Goal: Transaction & Acquisition: Book appointment/travel/reservation

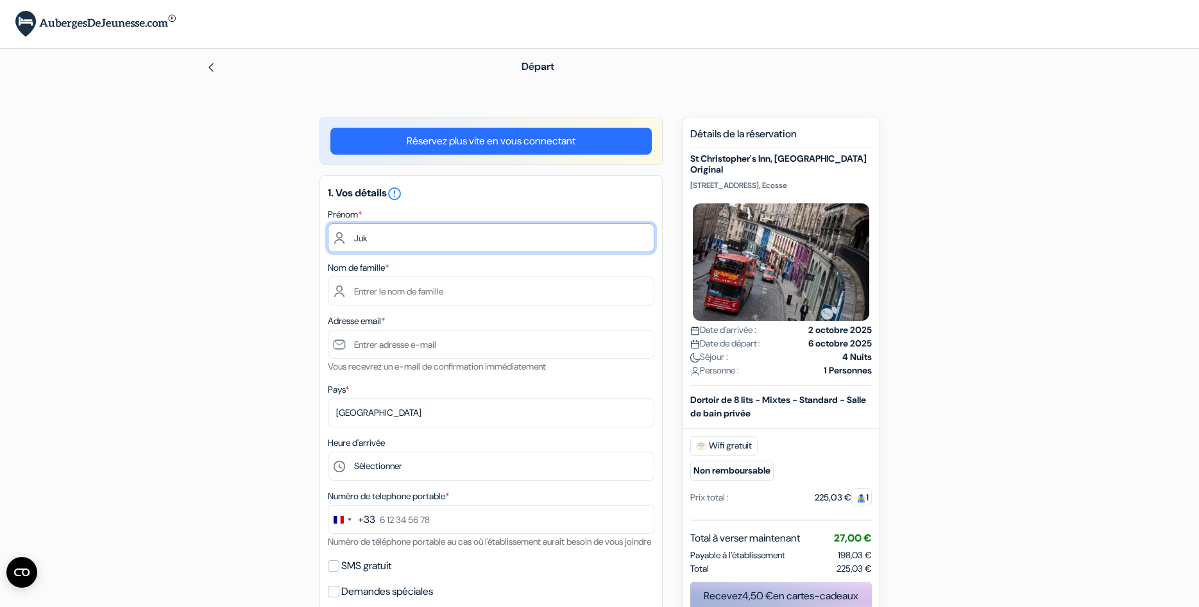
click at [392, 245] on input "Juk" at bounding box center [491, 237] width 327 height 29
type input "[PERSON_NAME]"
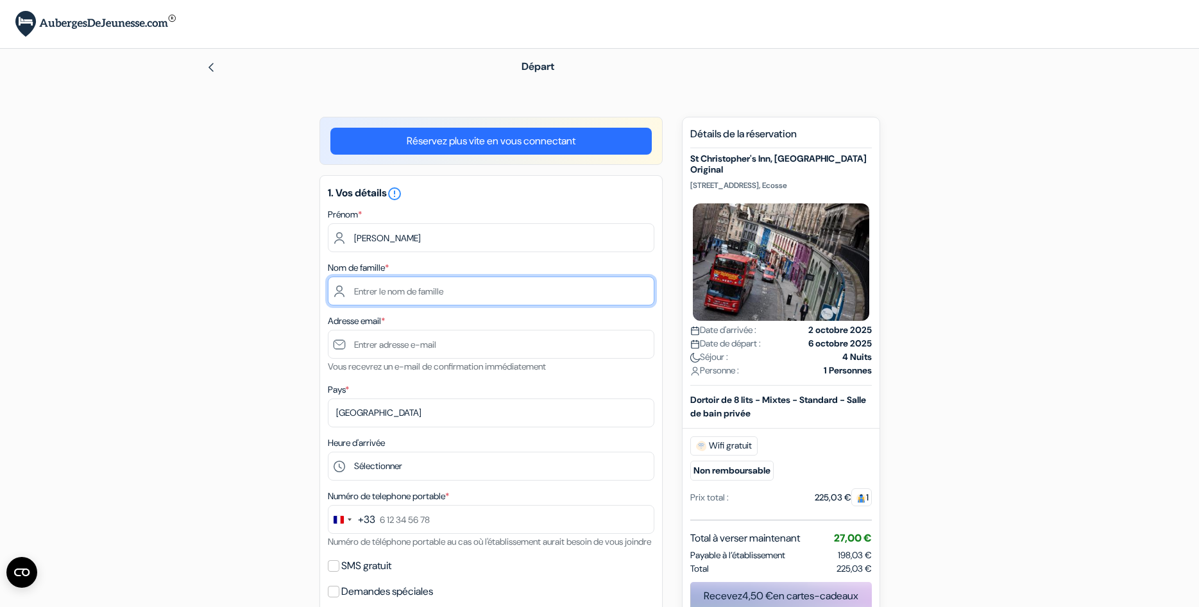
click at [390, 300] on input "text" at bounding box center [491, 291] width 327 height 29
type input "BIGRAT"
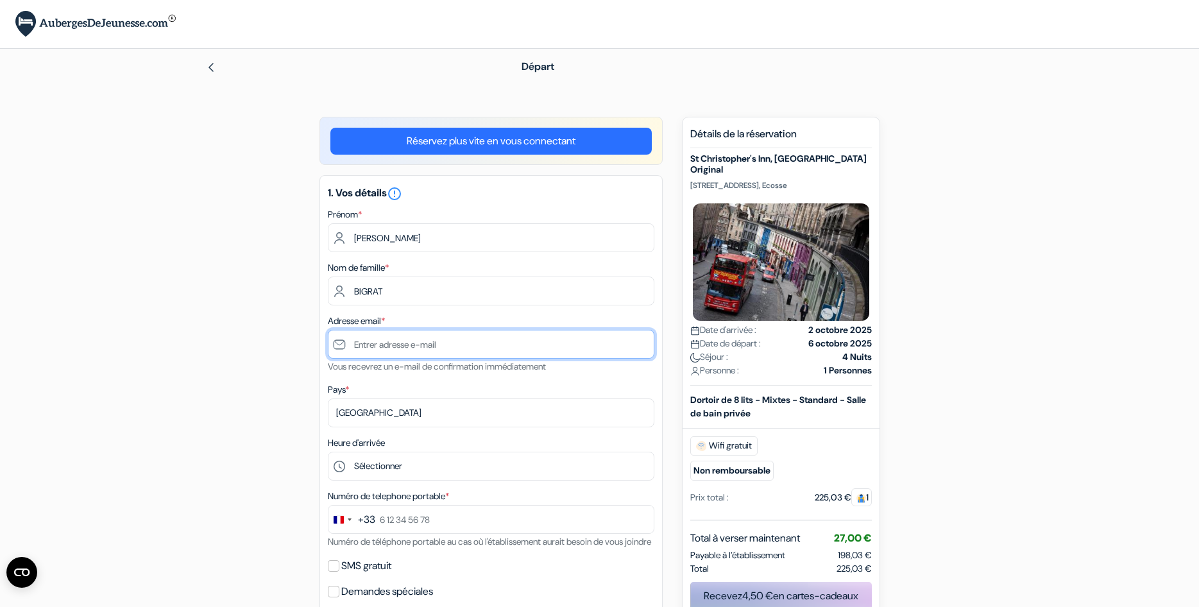
click at [387, 340] on input "text" at bounding box center [491, 344] width 327 height 29
type input "[PERSON_NAME][EMAIL_ADDRESS][DOMAIN_NAME]"
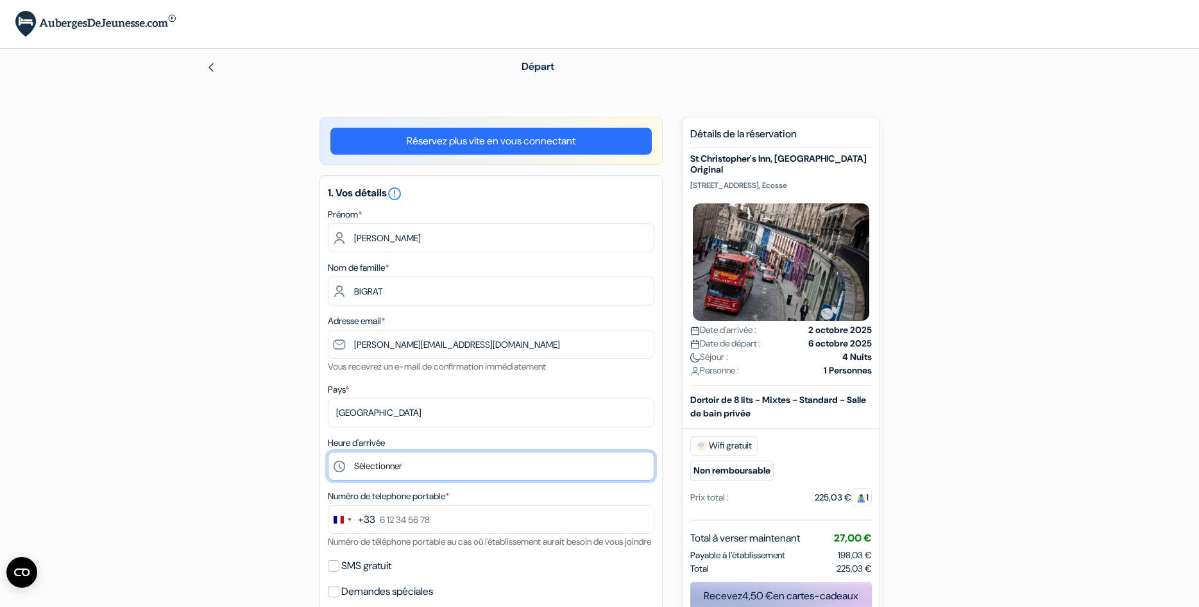
click at [328, 452] on select "Sélectionner 1:00 2:00 3:00 4:00 5:00 6:00 7:00 8:00 9:00 10:00 11:00 12:00 13:…" at bounding box center [491, 466] width 327 height 29
click option "23:00" at bounding box center [0, 0] width 0 height 0
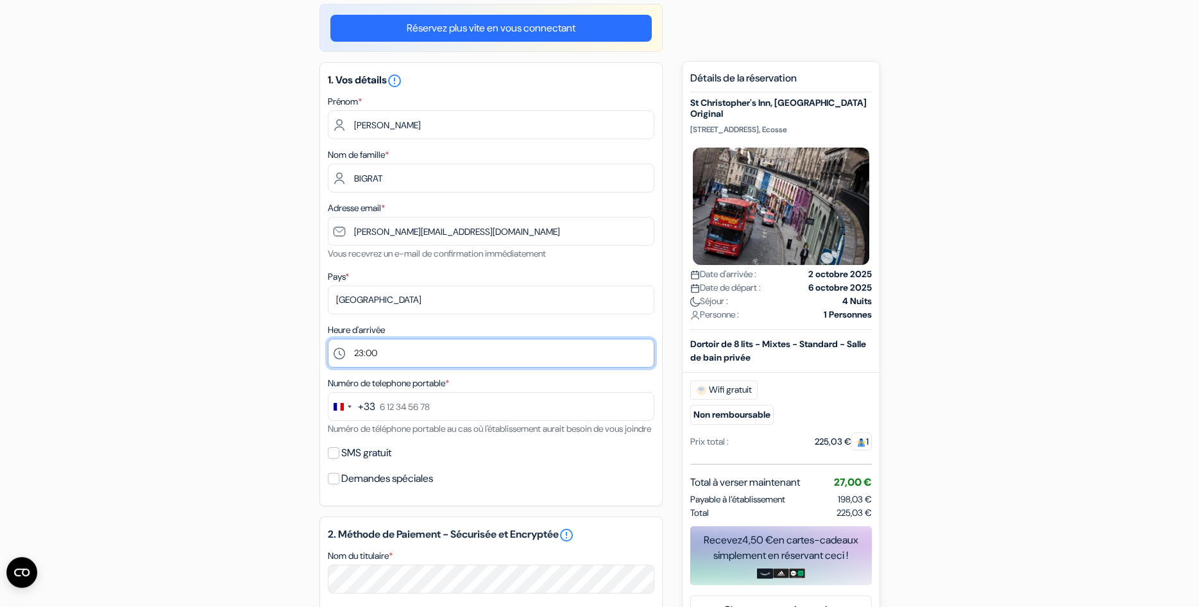
scroll to position [131, 0]
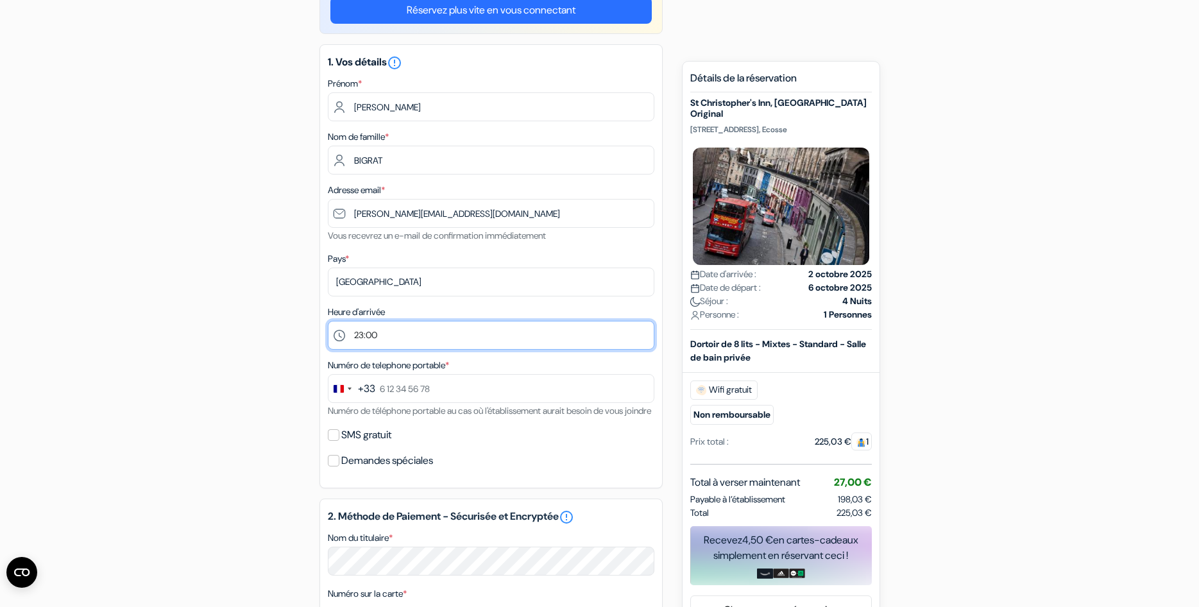
click at [328, 321] on select "Sélectionner 1:00 2:00 3:00 4:00 5:00 6:00 7:00 8:00 9:00 10:00 11:00 12:00 13:…" at bounding box center [491, 335] width 327 height 29
click option "23:00" at bounding box center [0, 0] width 0 height 0
click at [328, 321] on select "Sélectionner 1:00 2:00 3:00 4:00 5:00 6:00 7:00 8:00 9:00 10:00 11:00 12:00 13:…" at bounding box center [491, 335] width 327 height 29
click option "0:00" at bounding box center [0, 0] width 0 height 0
click at [328, 321] on select "Sélectionner 1:00 2:00 3:00 4:00 5:00 6:00 7:00 8:00 9:00 10:00 11:00 12:00 13:…" at bounding box center [491, 335] width 327 height 29
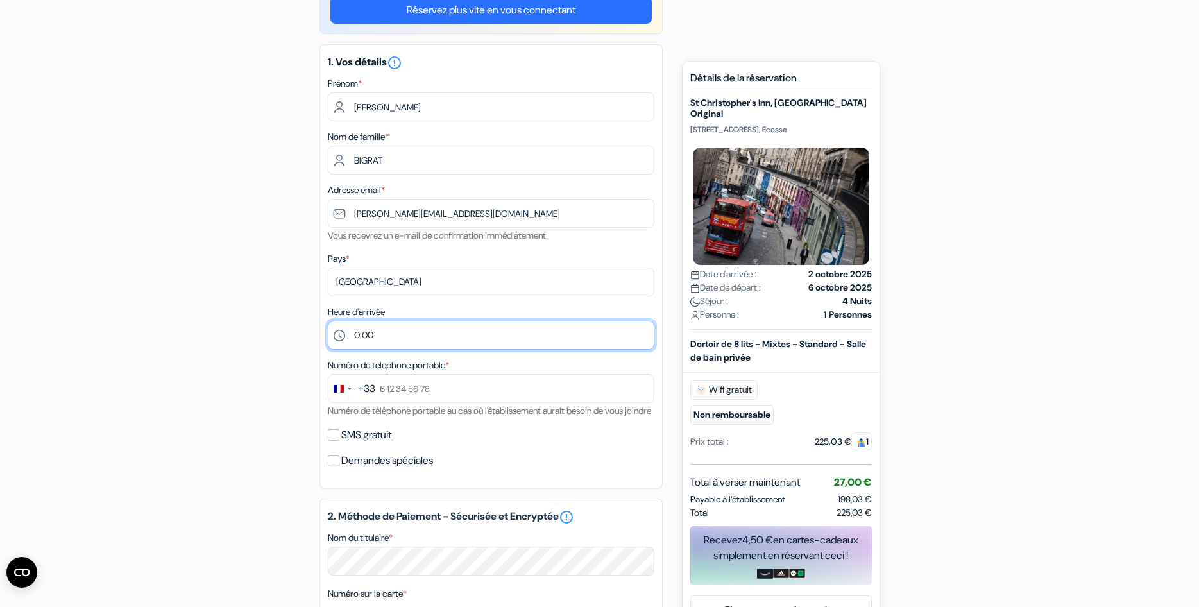
select select "23"
click option "23:00" at bounding box center [0, 0] width 0 height 0
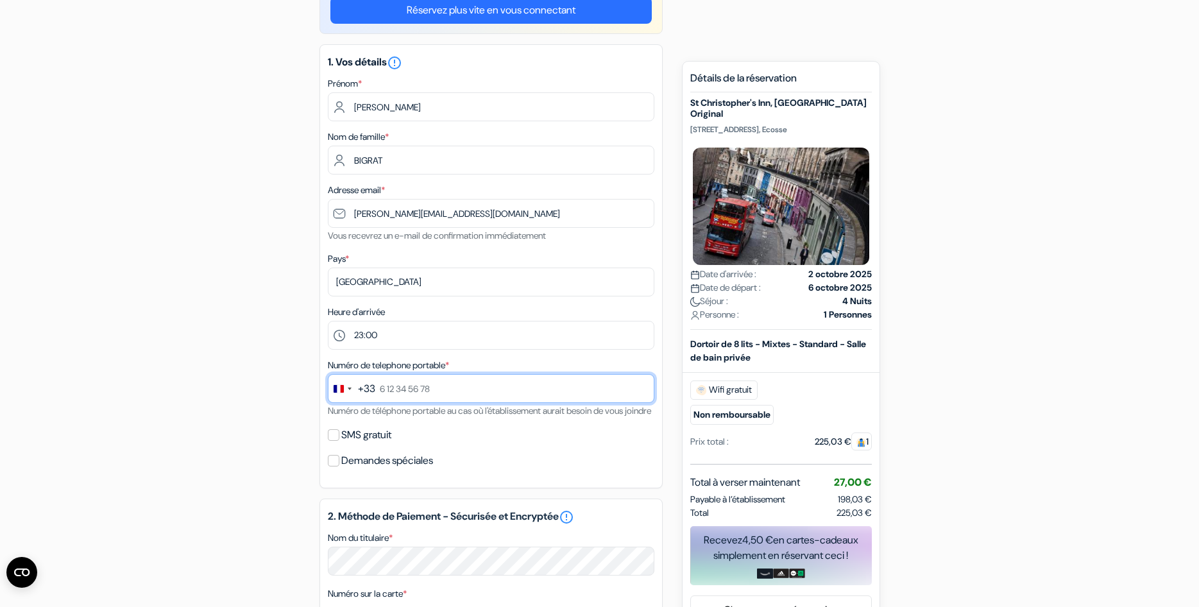
click at [409, 389] on input "text" at bounding box center [491, 388] width 327 height 29
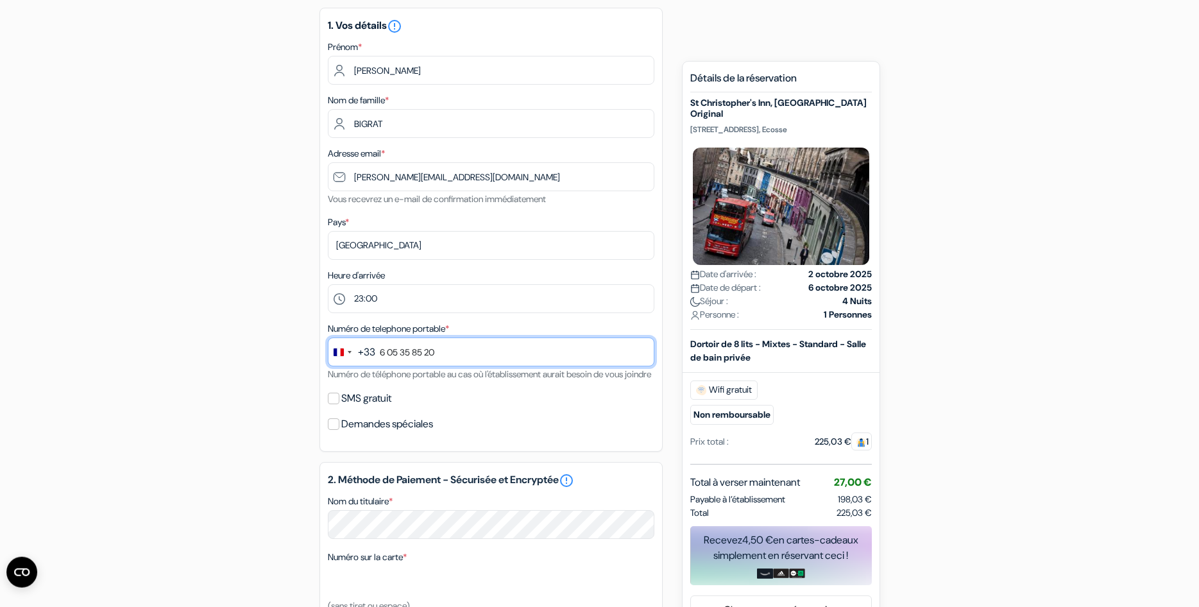
scroll to position [196, 0]
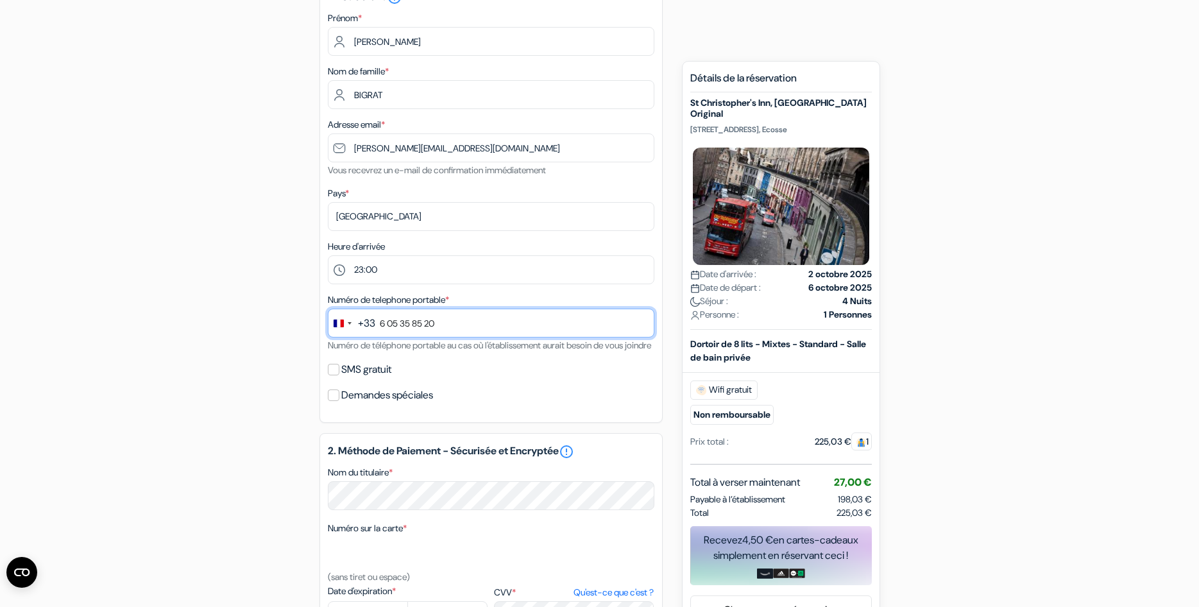
type input "6 05 35 85 20"
click at [330, 375] on input "SMS gratuit" at bounding box center [334, 370] width 12 height 12
checkbox input "true"
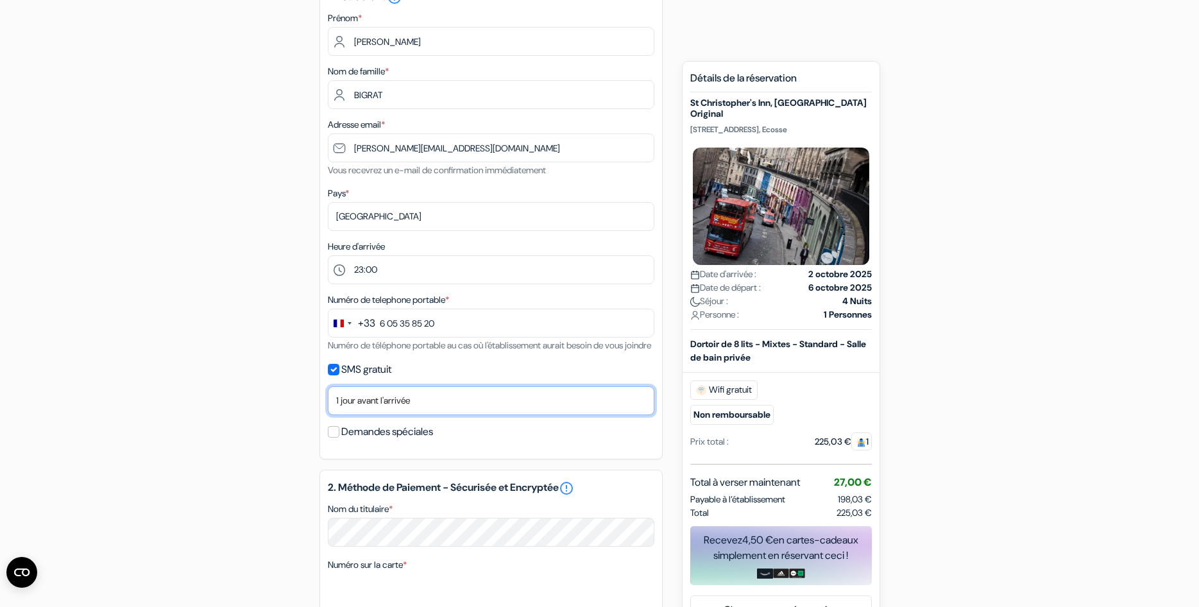
click at [328, 386] on select "Non merci Maintenant Le jour de votre arrivée 1 jour avant l'arrivée 2 jours av…" at bounding box center [491, 400] width 327 height 29
click at [367, 411] on select "Non merci Maintenant Le jour de votre arrivée 1 jour avant l'arrivée 2 jours av…" at bounding box center [491, 400] width 327 height 29
click at [337, 438] on input "Demandes spéciales" at bounding box center [334, 432] width 12 height 12
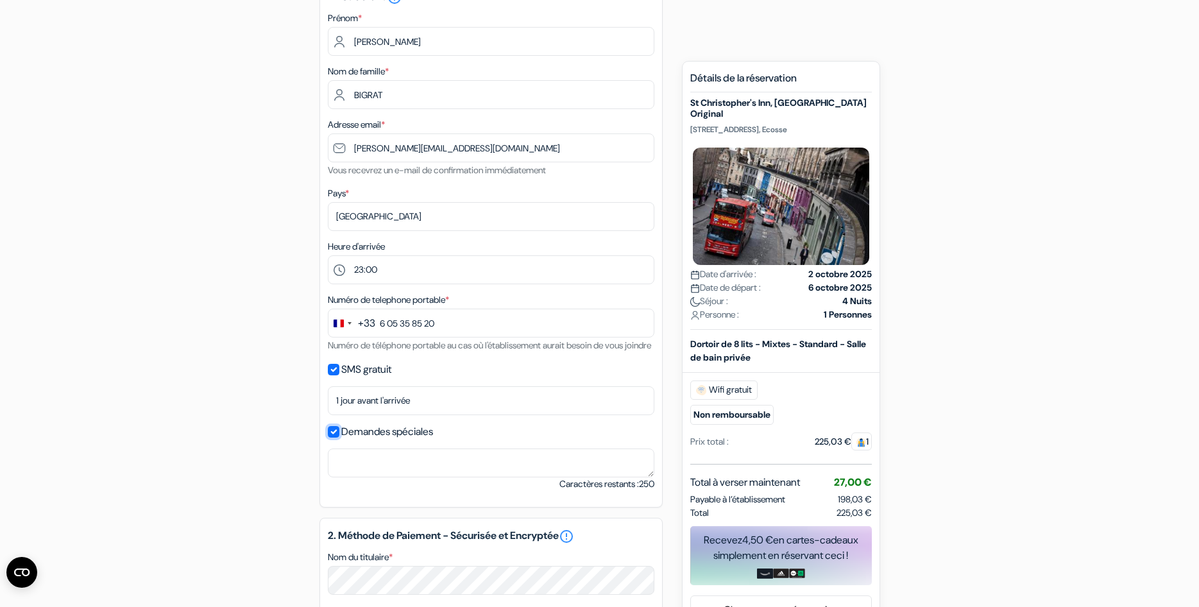
click at [336, 438] on input "Demandes spéciales" at bounding box center [334, 432] width 12 height 12
checkbox input "false"
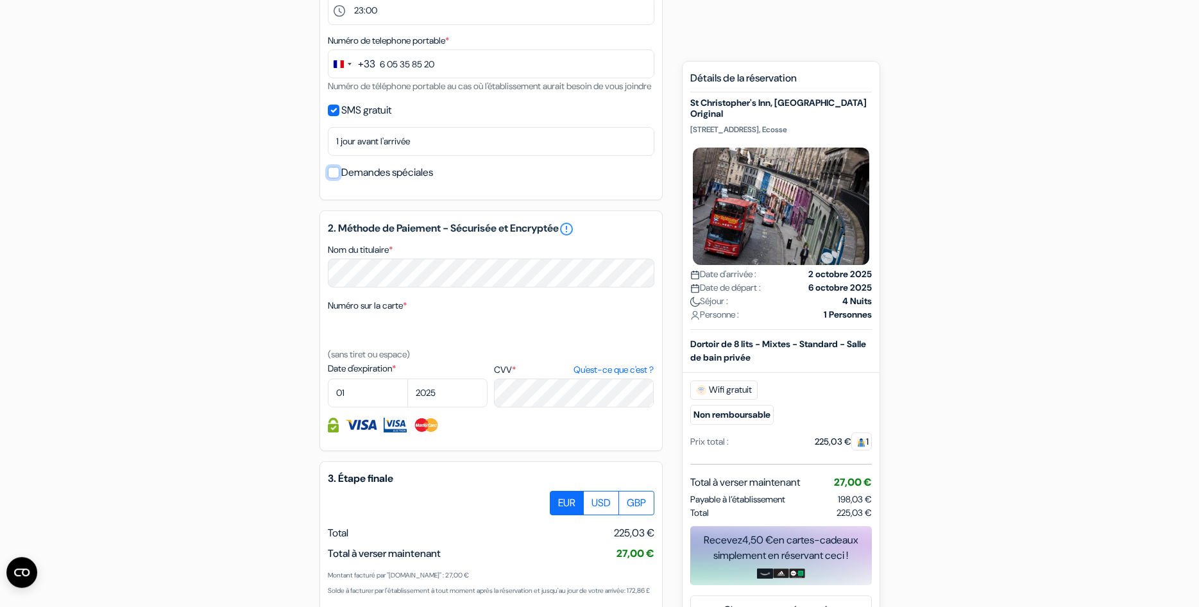
scroll to position [458, 0]
click at [328, 376] on select "01 02 03 04 05 06 07 08 09 10 11 12" at bounding box center [368, 390] width 80 height 29
select select "12"
click option "12" at bounding box center [0, 0] width 0 height 0
click at [407, 376] on select "2025 2026 2027 2028 2029 2030 2031 2032 2033 2034 2035 2036 2037 2038 2039 2040…" at bounding box center [447, 390] width 80 height 29
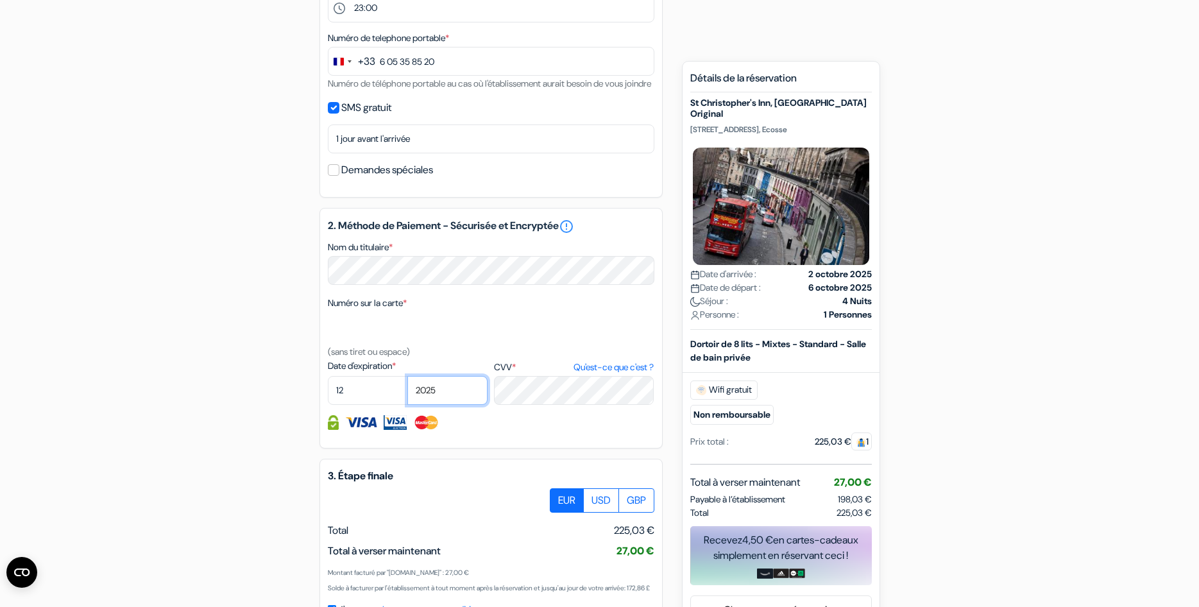
select select "2026"
click option "2026" at bounding box center [0, 0] width 0 height 0
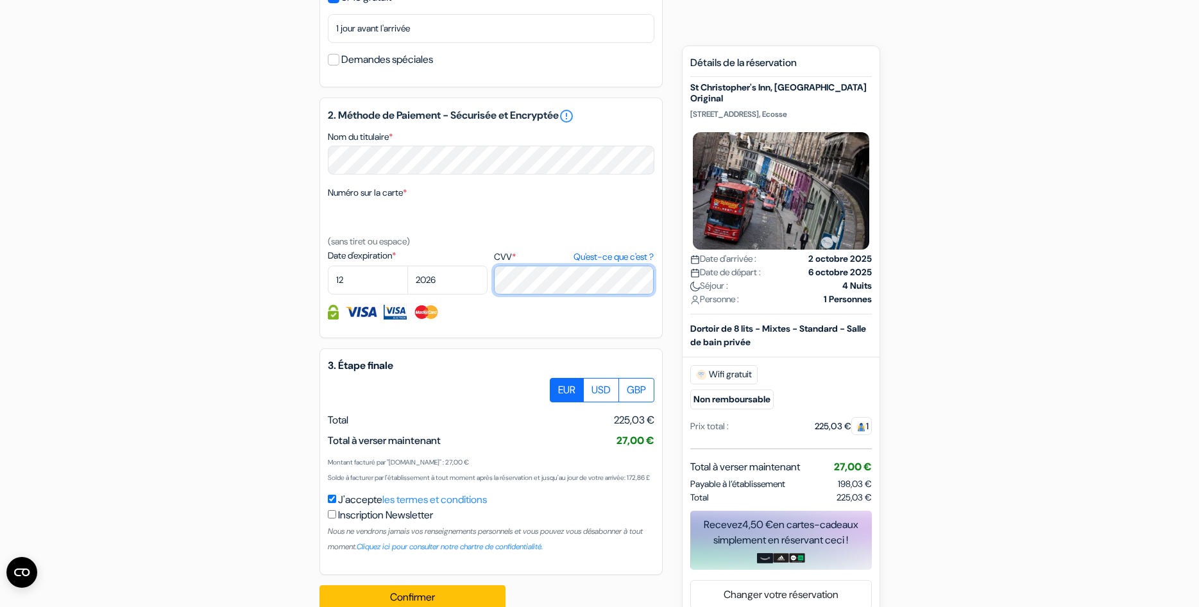
scroll to position [625, 0]
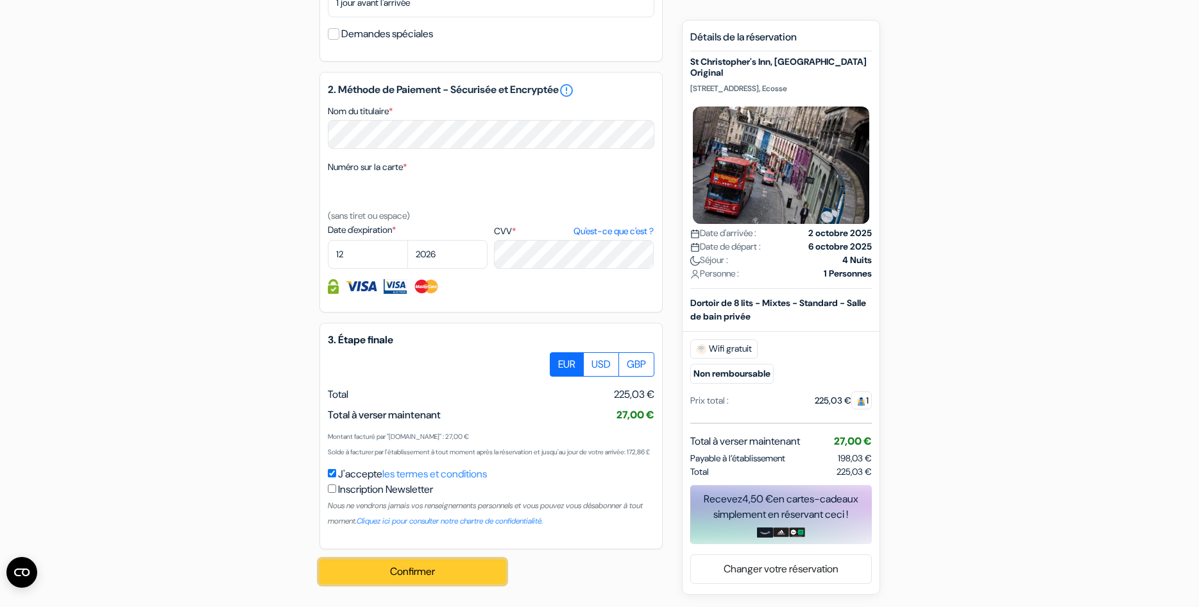
click at [367, 572] on button "Confirmer Loading..." at bounding box center [413, 572] width 186 height 24
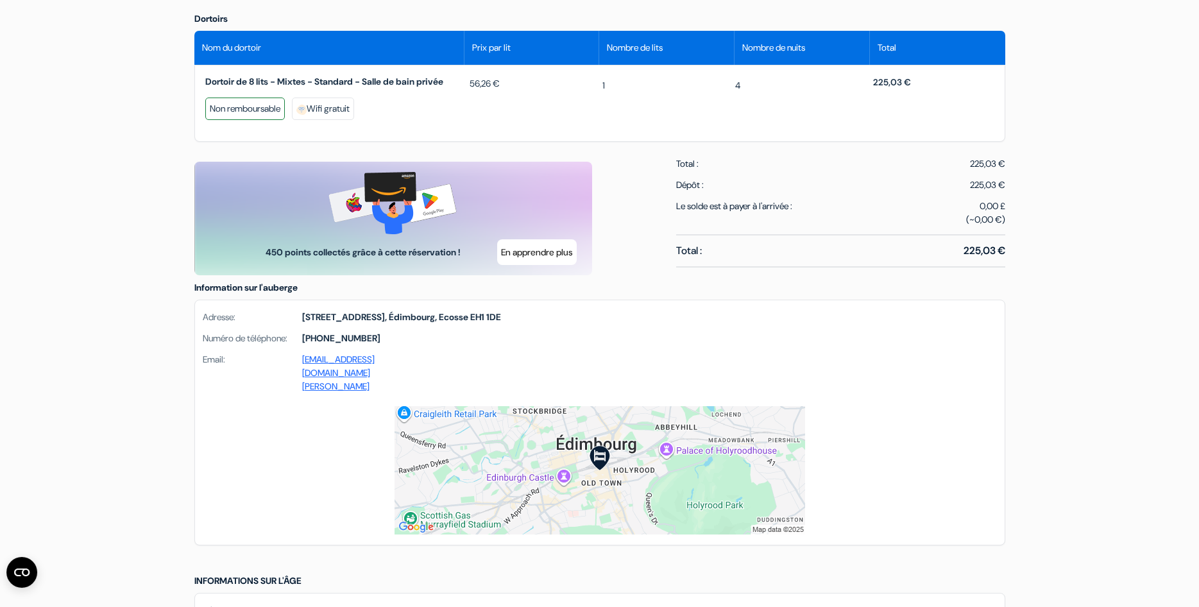
scroll to position [654, 0]
